Goal: Task Accomplishment & Management: Use online tool/utility

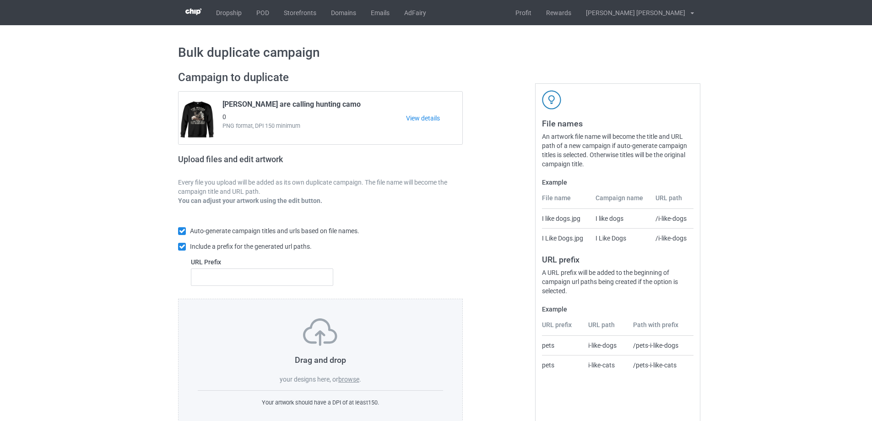
click at [347, 378] on label "browse" at bounding box center [348, 378] width 21 height 7
click at [0, 0] on input "browse" at bounding box center [0, 0] width 0 height 0
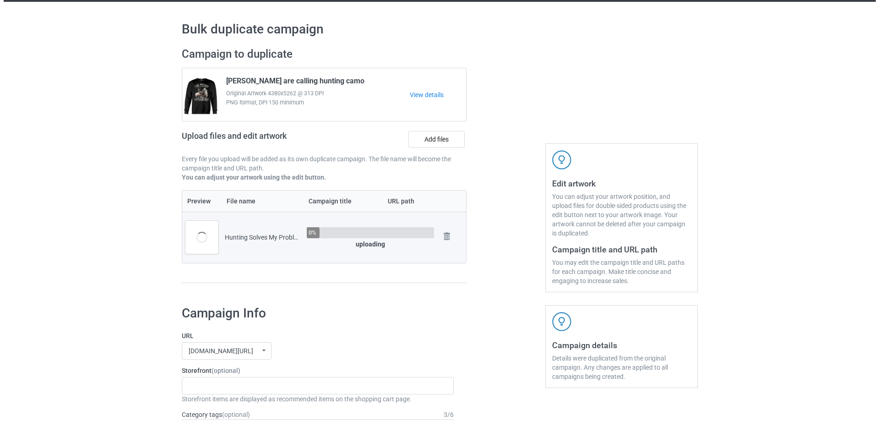
scroll to position [137, 0]
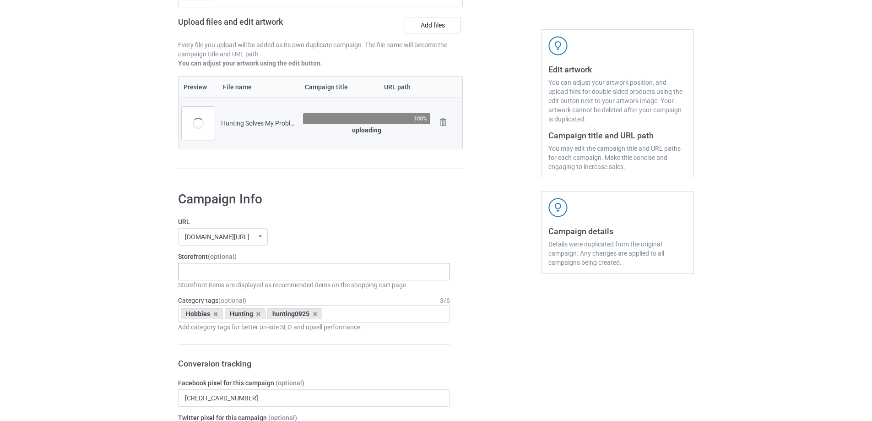
click at [242, 273] on div "Gifts For Hunter 2025 Gifts For Bikers No Hobby [DATE] Hide And Seek World Cham…" at bounding box center [314, 271] width 272 height 17
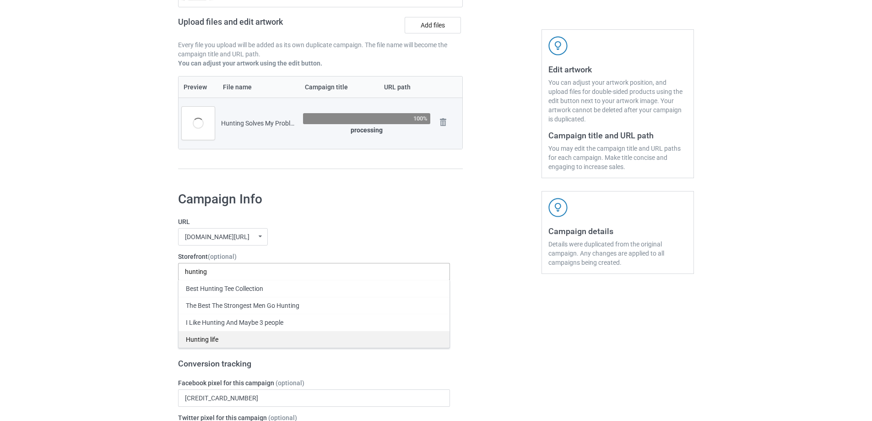
type input "hunting"
click at [218, 341] on div "Hunting life" at bounding box center [314, 338] width 271 height 17
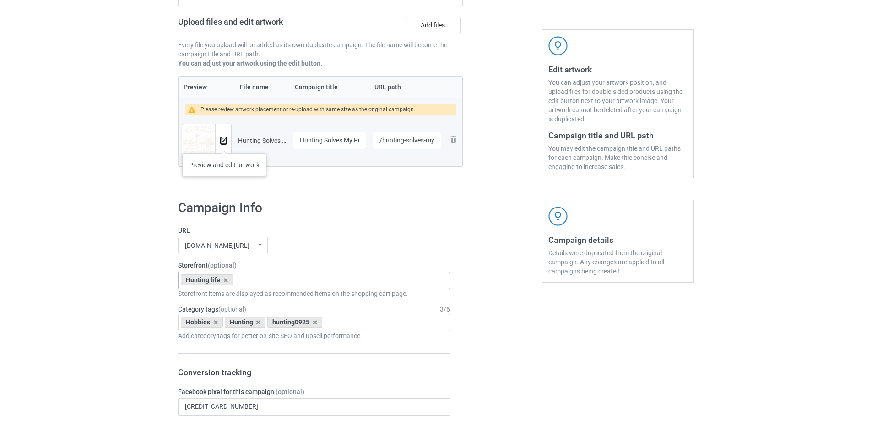
click at [224, 144] on button at bounding box center [224, 140] width 6 height 7
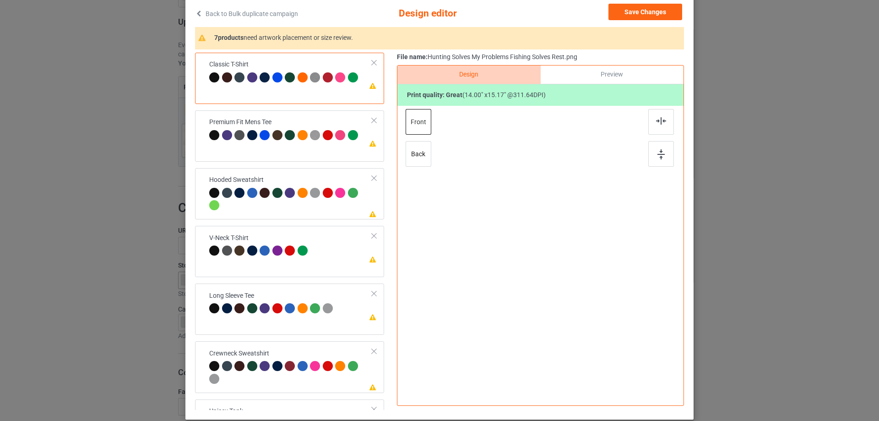
scroll to position [108, 0]
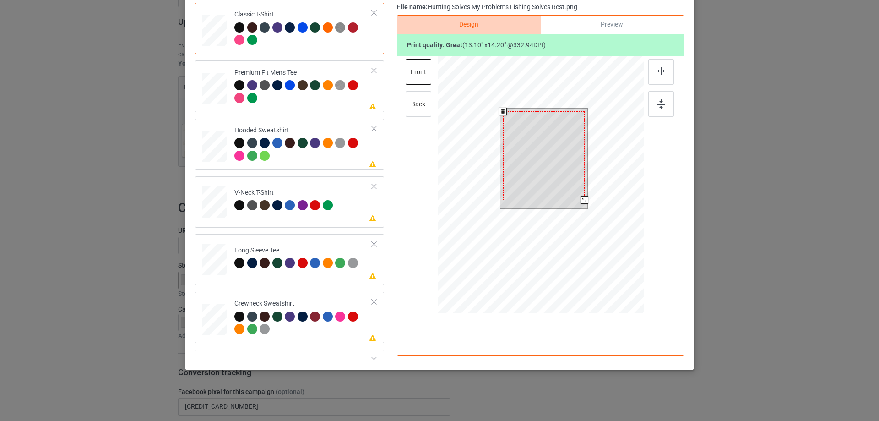
drag, startPoint x: 583, startPoint y: 203, endPoint x: 578, endPoint y: 202, distance: 5.6
click at [580, 202] on div at bounding box center [584, 200] width 8 height 8
click at [558, 138] on div at bounding box center [543, 152] width 81 height 88
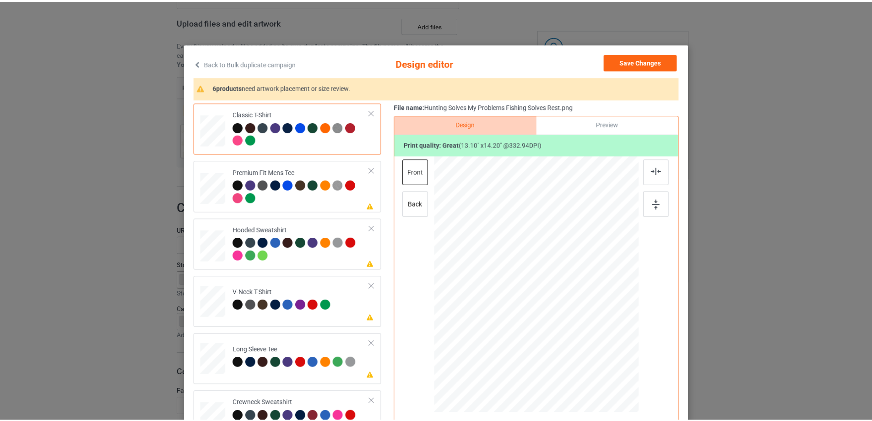
scroll to position [0, 0]
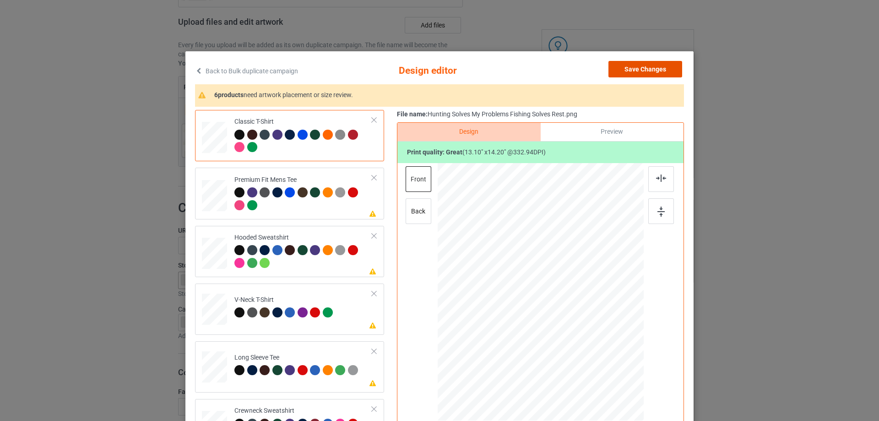
click at [638, 67] on button "Save Changes" at bounding box center [645, 69] width 74 height 16
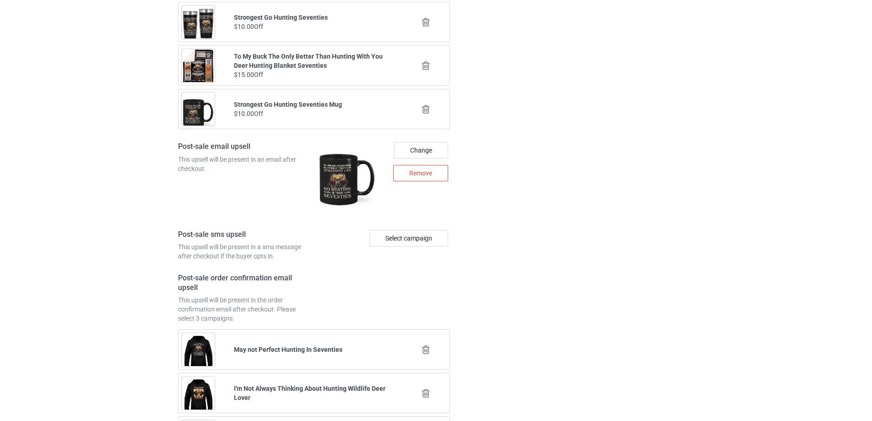
scroll to position [1251, 0]
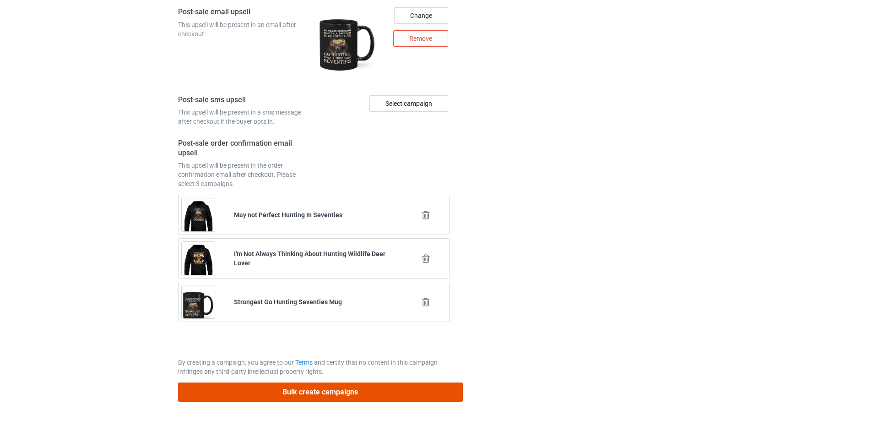
click at [298, 396] on button "Bulk create campaigns" at bounding box center [320, 391] width 285 height 19
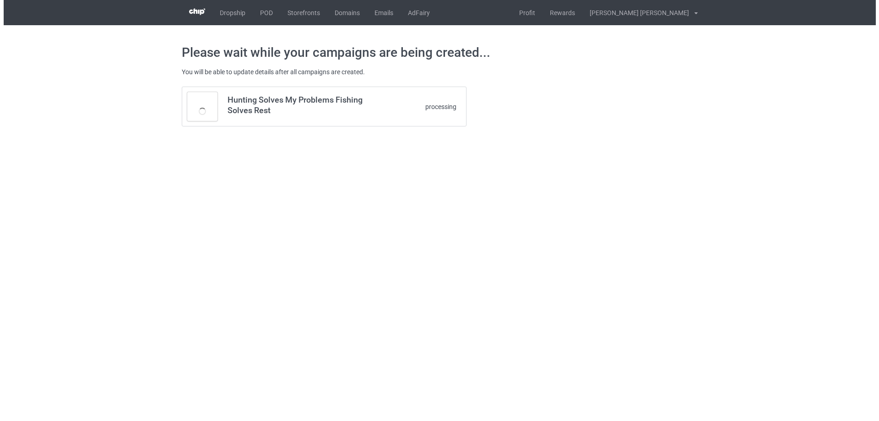
scroll to position [0, 0]
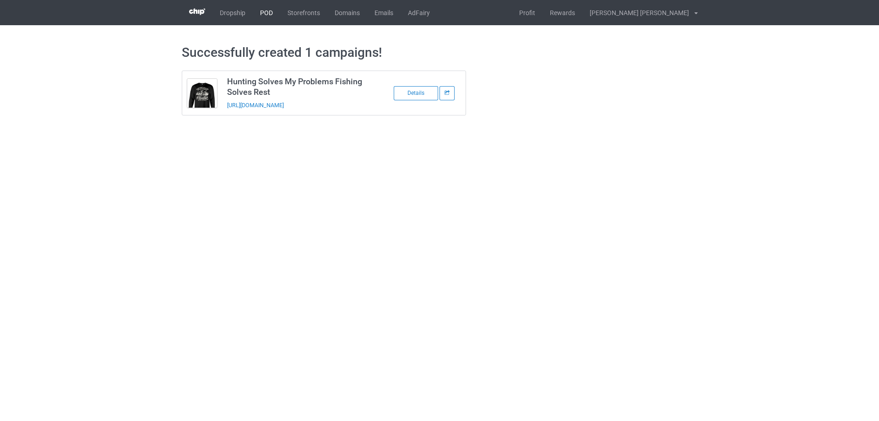
click at [264, 13] on link "POD" at bounding box center [266, 12] width 27 height 25
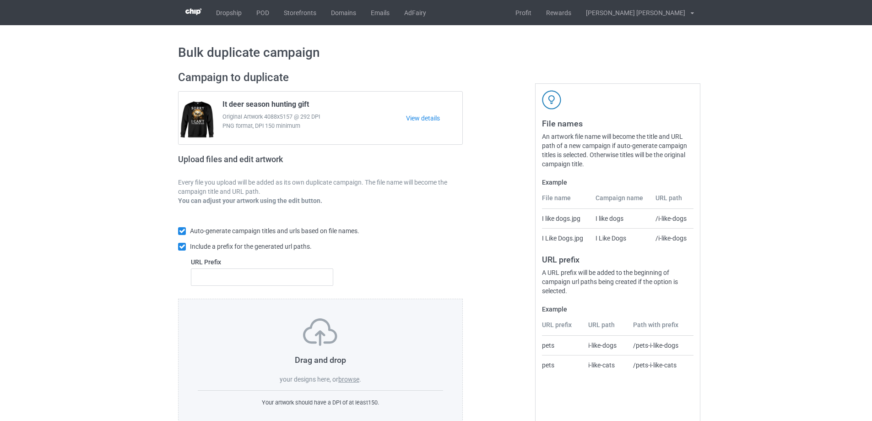
click at [347, 380] on label "browse" at bounding box center [348, 378] width 21 height 7
click at [0, 0] on input "browse" at bounding box center [0, 0] width 0 height 0
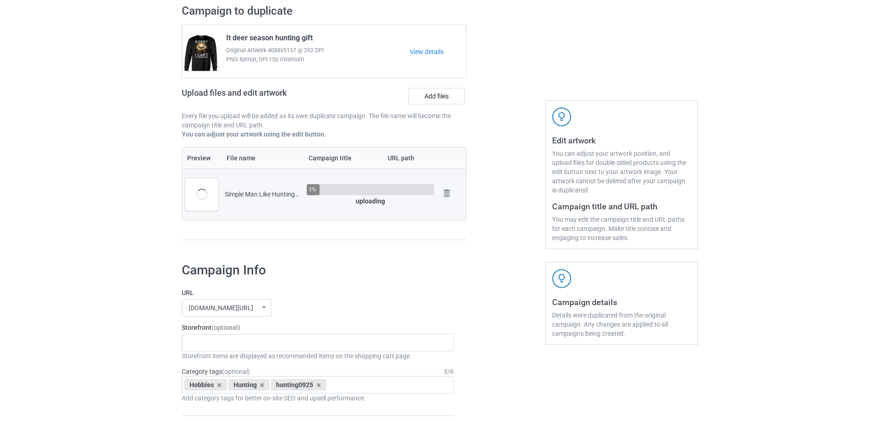
scroll to position [137, 0]
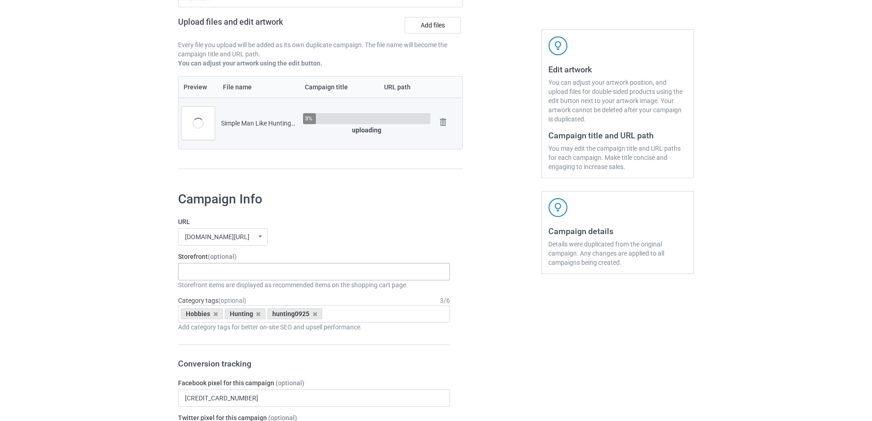
click at [260, 271] on div "Gifts For Hunter 2025 Gifts For Bikers No Hobby [DATE] Hide And Seek World Cham…" at bounding box center [314, 271] width 272 height 17
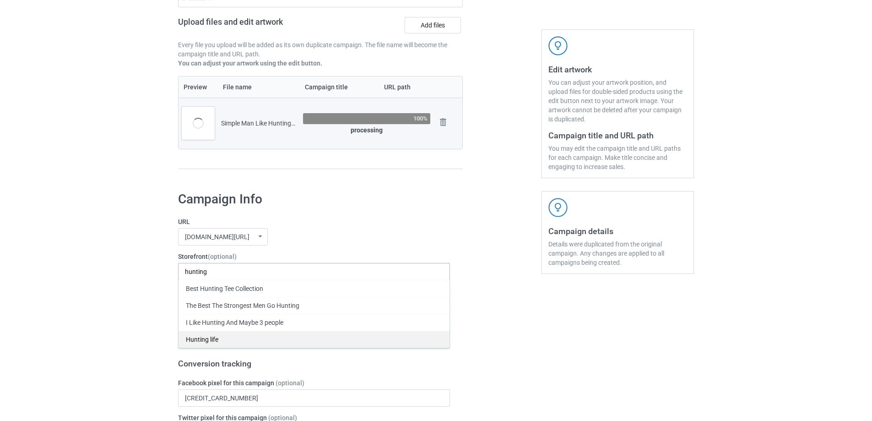
type input "hunting"
click at [209, 340] on div "Hunting life" at bounding box center [314, 338] width 271 height 17
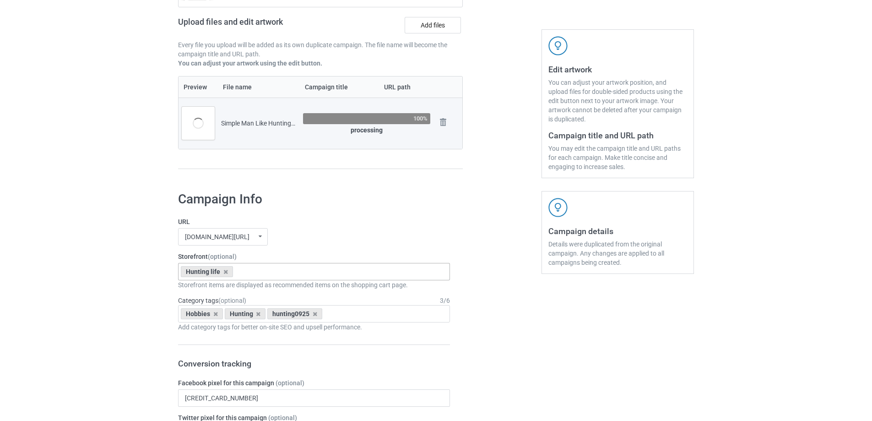
click at [226, 119] on div at bounding box center [223, 123] width 16 height 33
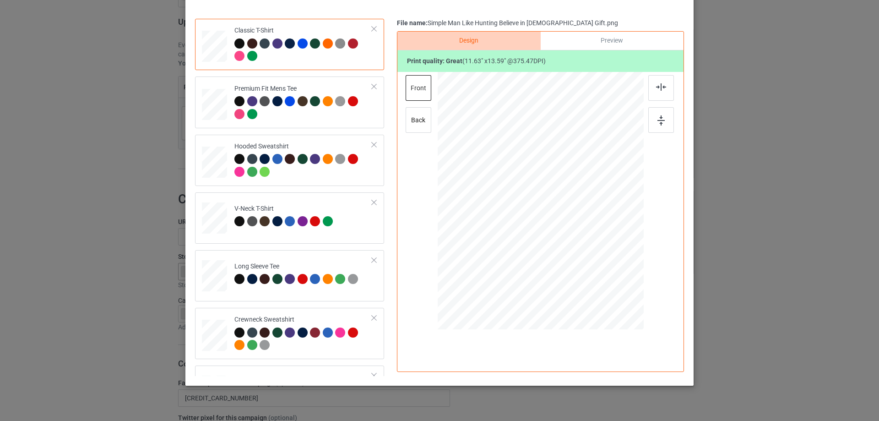
scroll to position [108, 0]
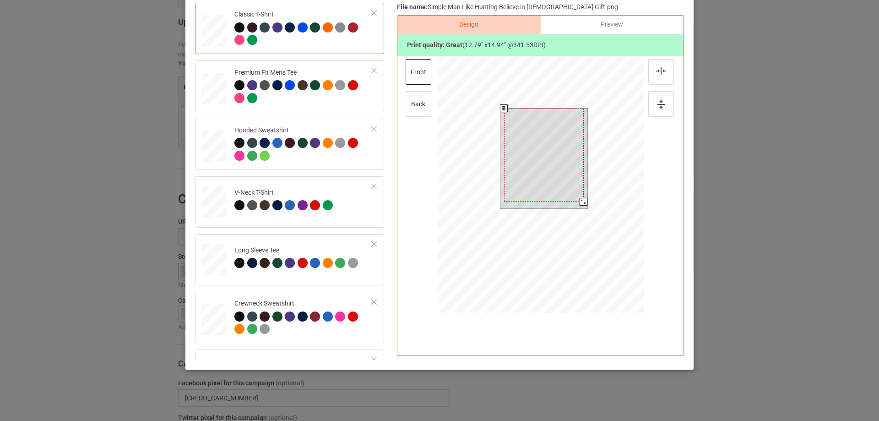
click at [578, 194] on div at bounding box center [544, 154] width 80 height 93
click at [580, 200] on div at bounding box center [583, 200] width 8 height 8
click at [558, 172] on div at bounding box center [543, 153] width 77 height 91
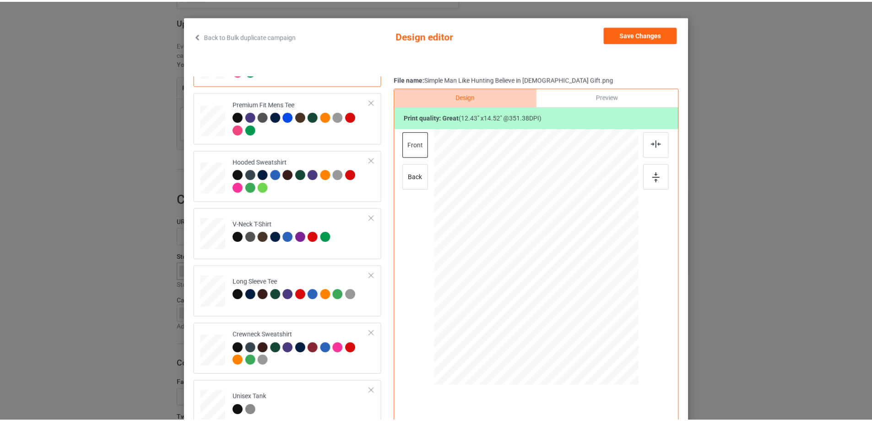
scroll to position [0, 0]
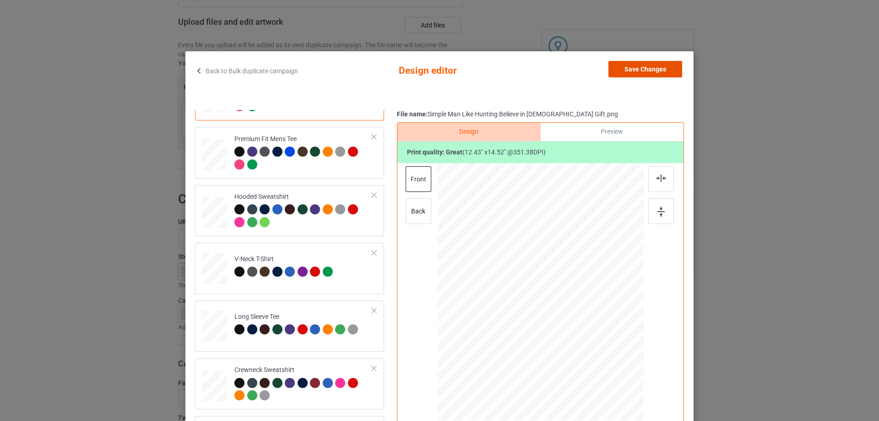
click at [624, 71] on button "Save Changes" at bounding box center [645, 69] width 74 height 16
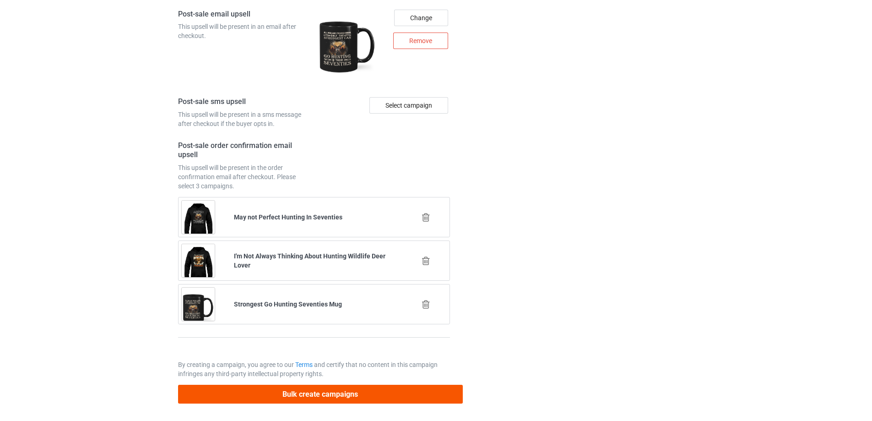
scroll to position [1243, 0]
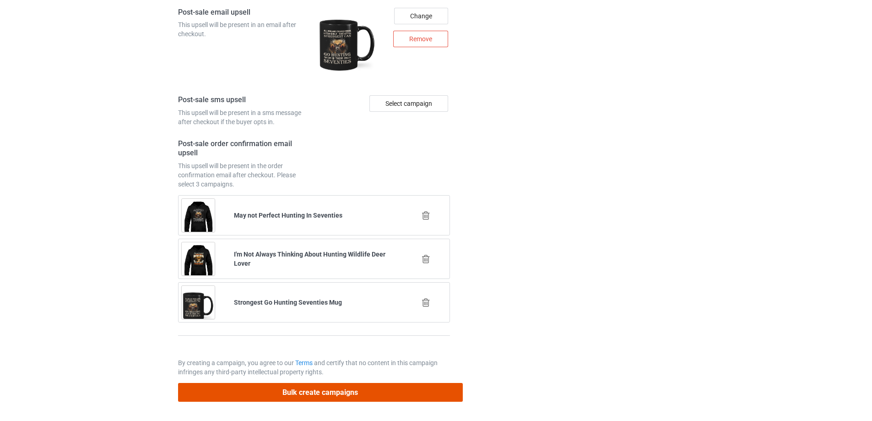
click at [282, 391] on button "Bulk create campaigns" at bounding box center [320, 392] width 285 height 19
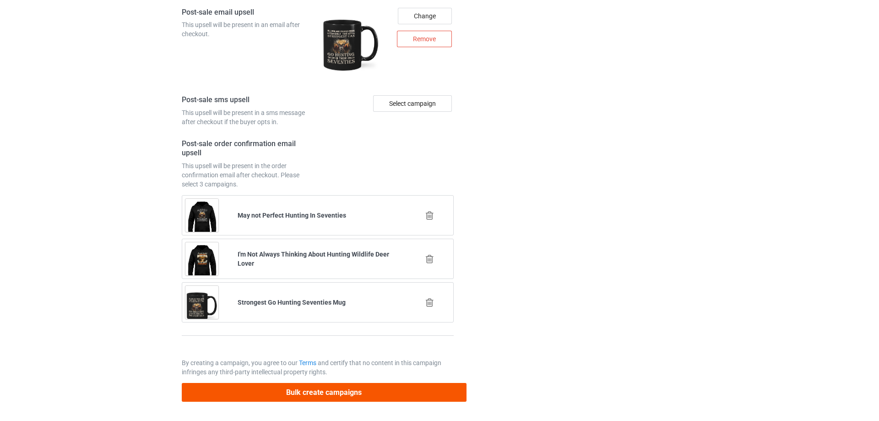
scroll to position [0, 0]
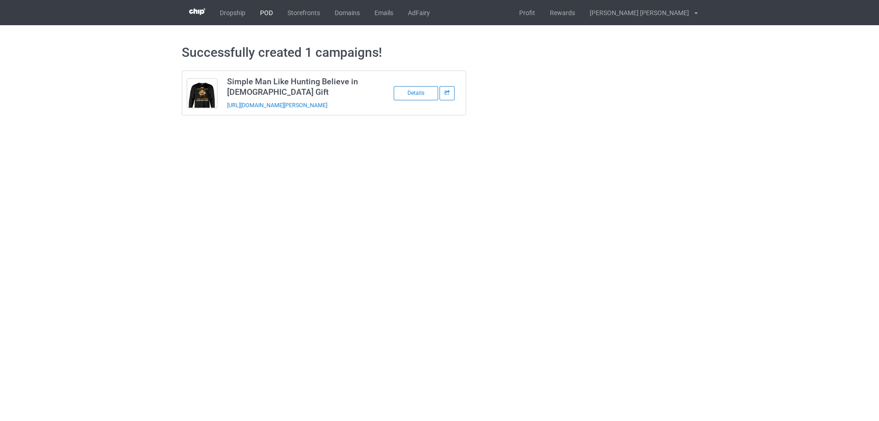
click at [271, 17] on link "POD" at bounding box center [266, 12] width 27 height 25
